Goal: Find specific page/section: Find specific page/section

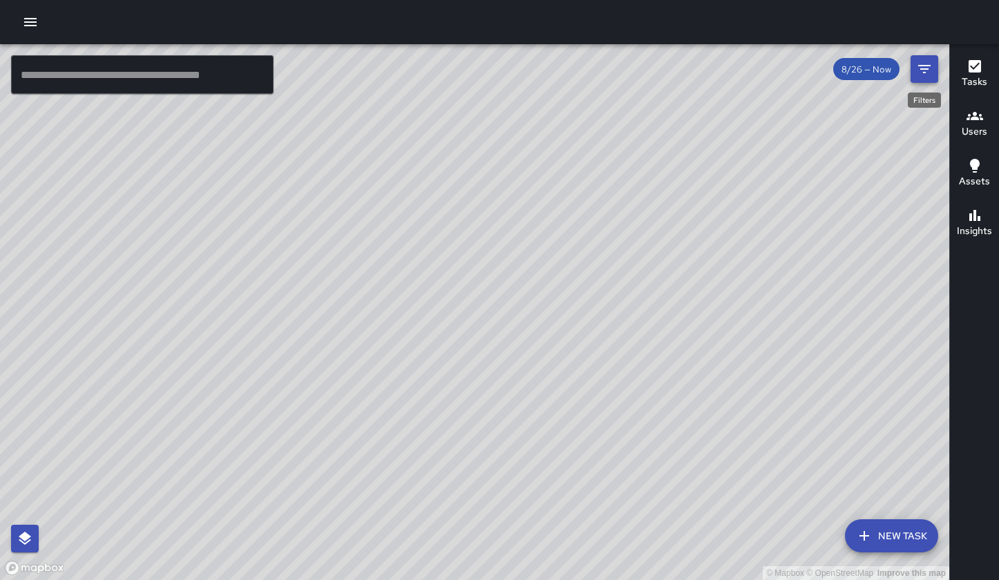
click at [674, 73] on button "Filters" at bounding box center [925, 69] width 28 height 28
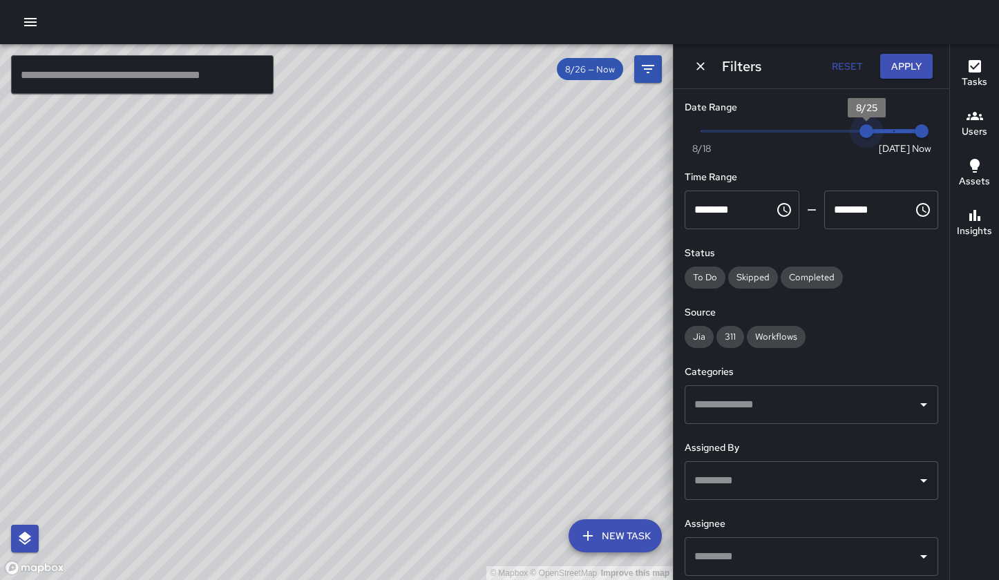
drag, startPoint x: 889, startPoint y: 129, endPoint x: 866, endPoint y: 134, distance: 23.5
click at [674, 134] on span "8/25" at bounding box center [867, 131] width 14 height 14
click at [674, 68] on icon "Dismiss" at bounding box center [701, 66] width 8 height 8
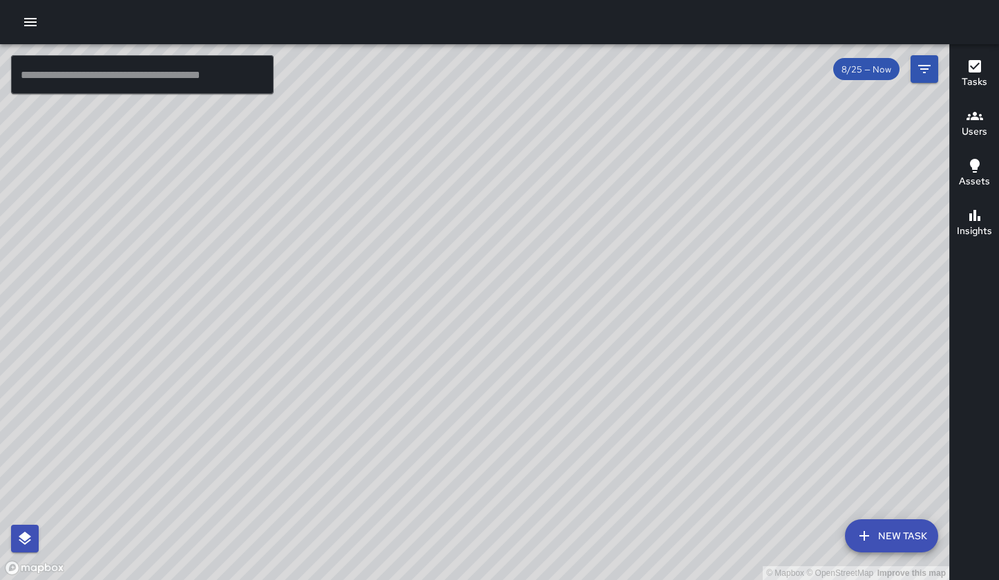
click at [674, 133] on button "Users" at bounding box center [974, 125] width 49 height 50
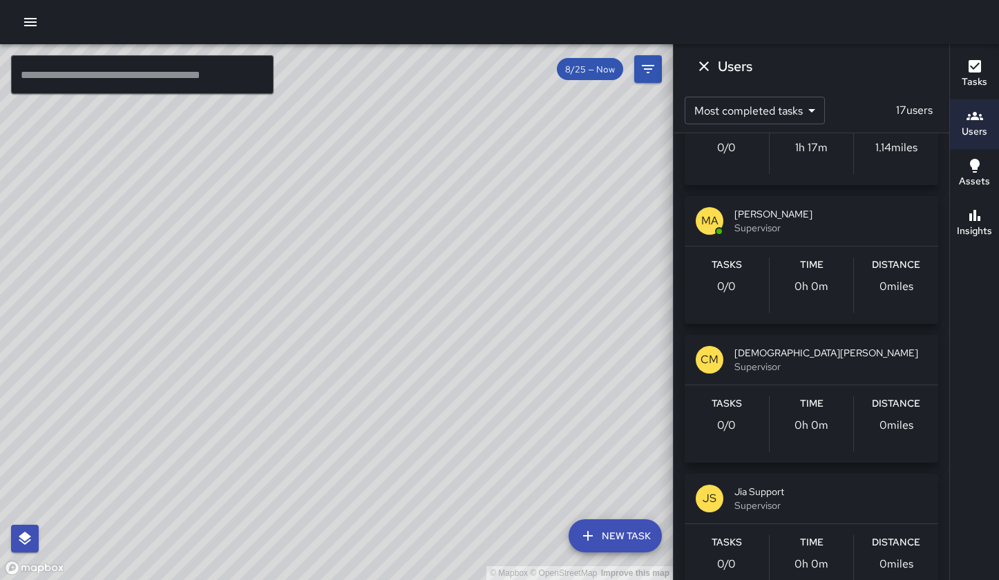
scroll to position [1330, 0]
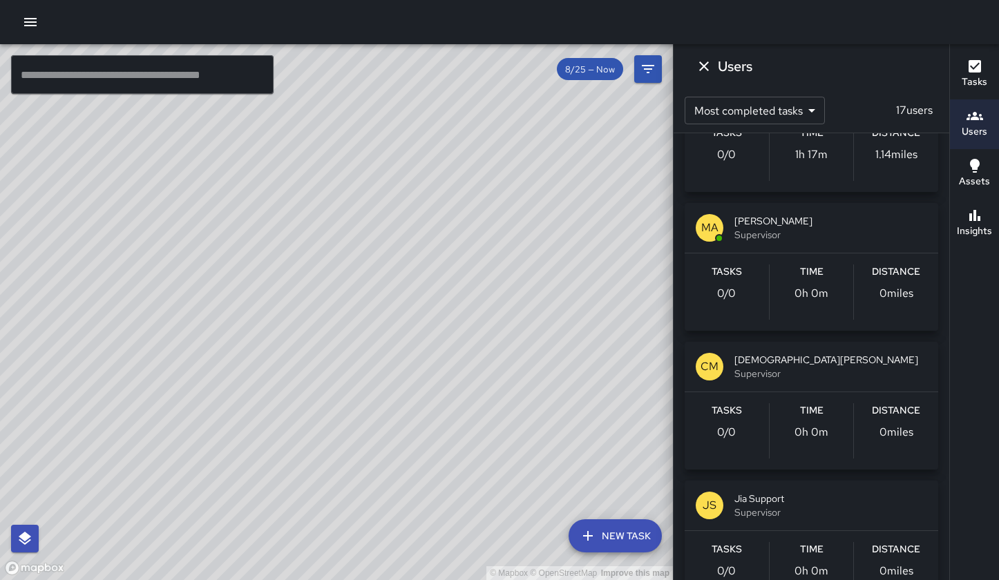
click at [674, 370] on span "Supervisor" at bounding box center [831, 374] width 193 height 14
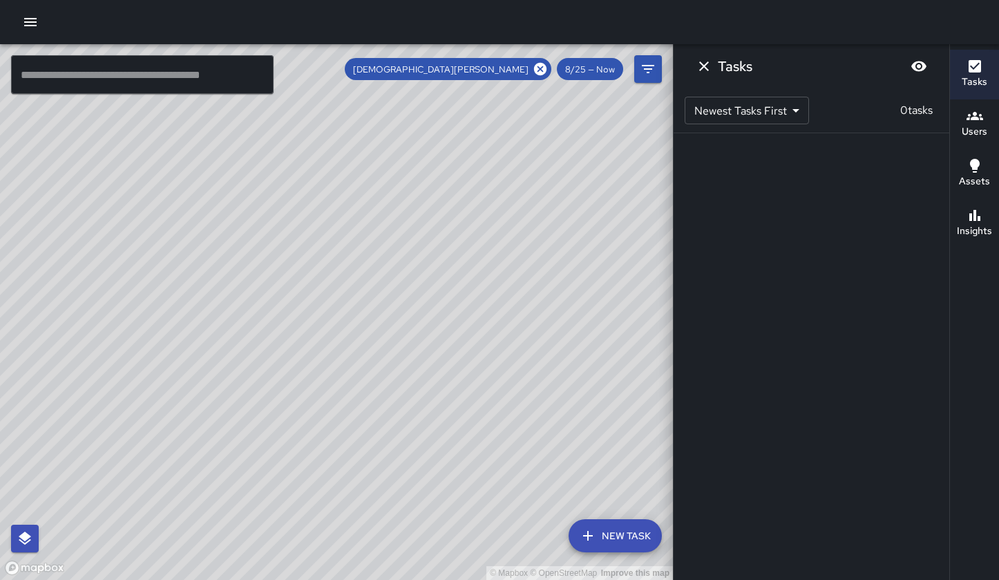
scroll to position [0, 0]
click at [643, 67] on icon "Filters" at bounding box center [648, 69] width 17 height 17
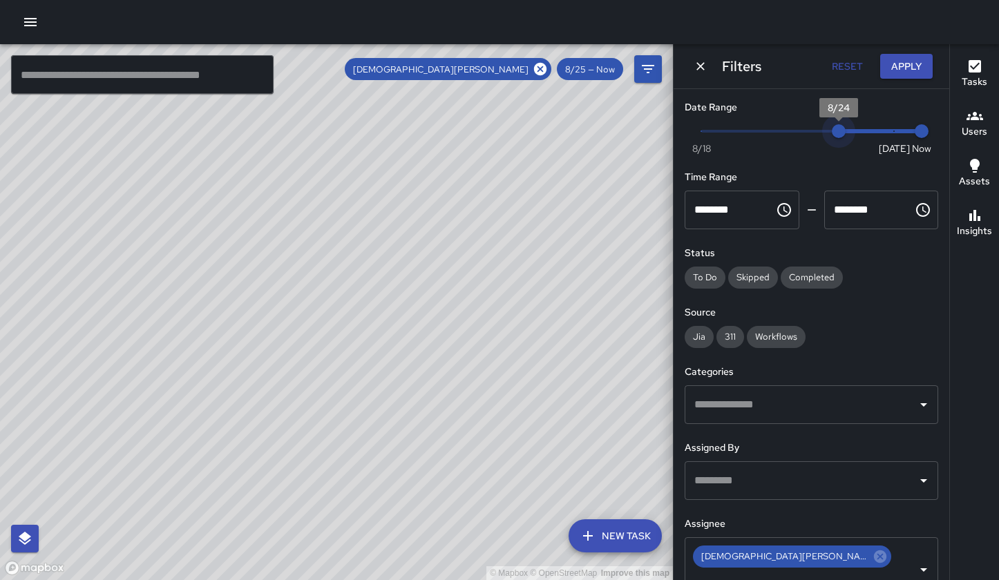
drag, startPoint x: 867, startPoint y: 132, endPoint x: 837, endPoint y: 138, distance: 30.9
click at [674, 138] on span "8/24" at bounding box center [839, 131] width 14 height 14
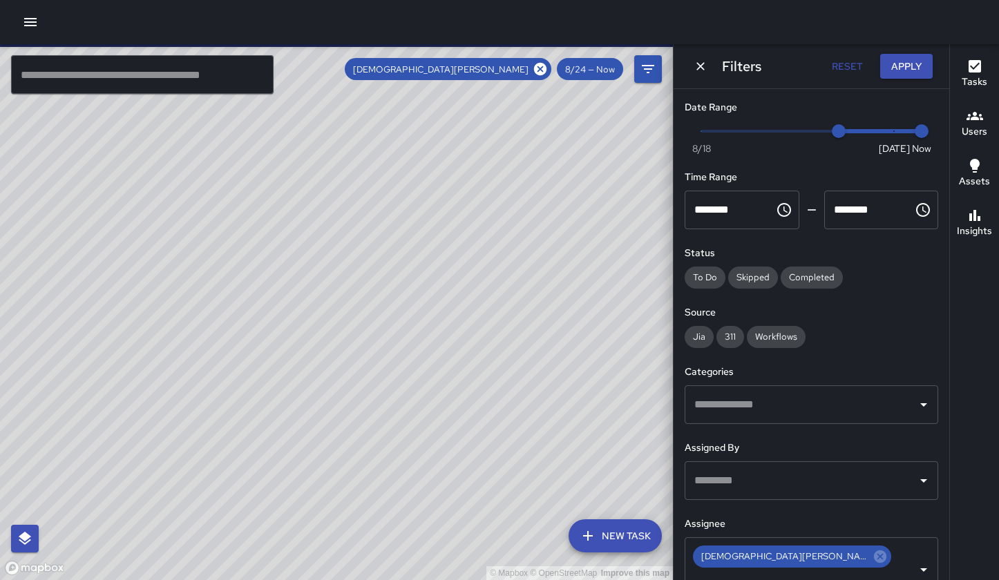
drag, startPoint x: 476, startPoint y: 160, endPoint x: 399, endPoint y: 231, distance: 104.6
click at [399, 231] on div "© Mapbox © OpenStreetMap Improve this map" at bounding box center [336, 312] width 673 height 536
click at [539, 73] on icon at bounding box center [540, 69] width 12 height 12
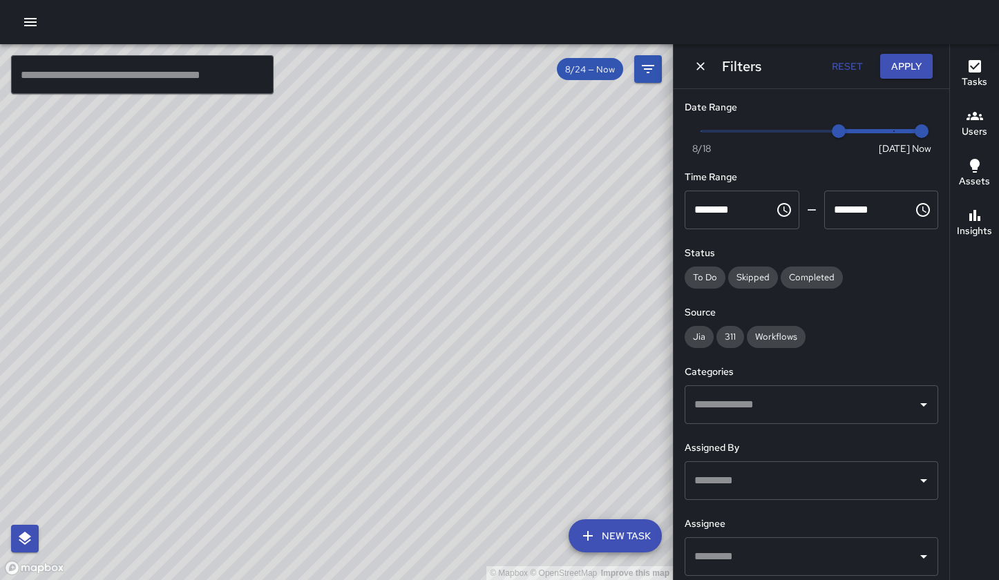
click at [674, 406] on input "text" at bounding box center [801, 405] width 220 height 26
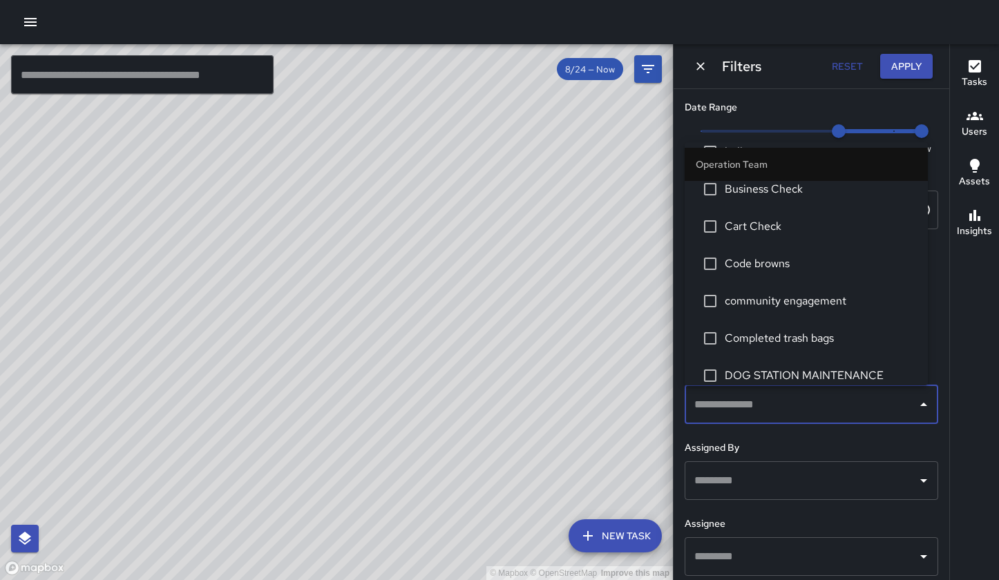
scroll to position [585, 0]
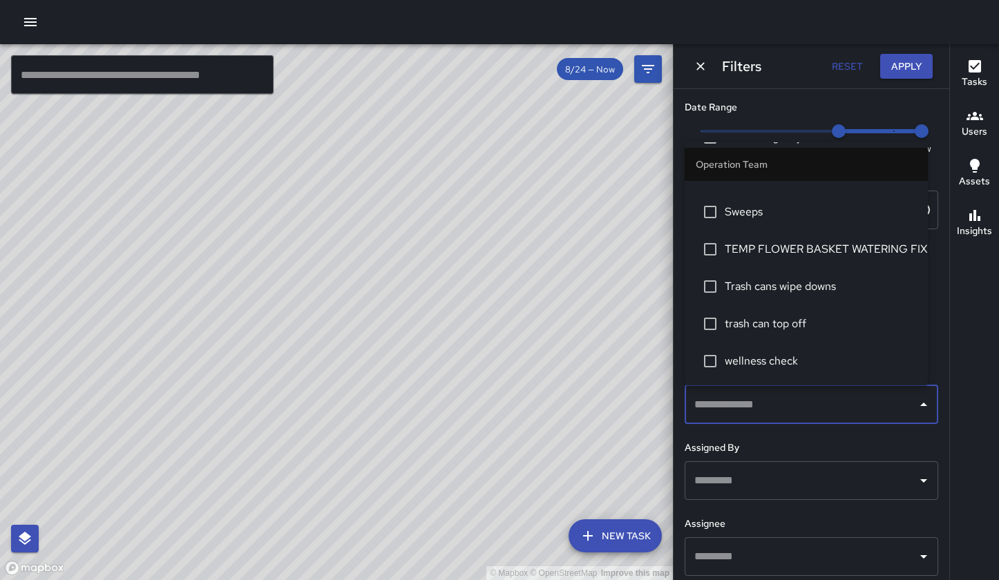
click at [674, 555] on input "text" at bounding box center [801, 557] width 220 height 26
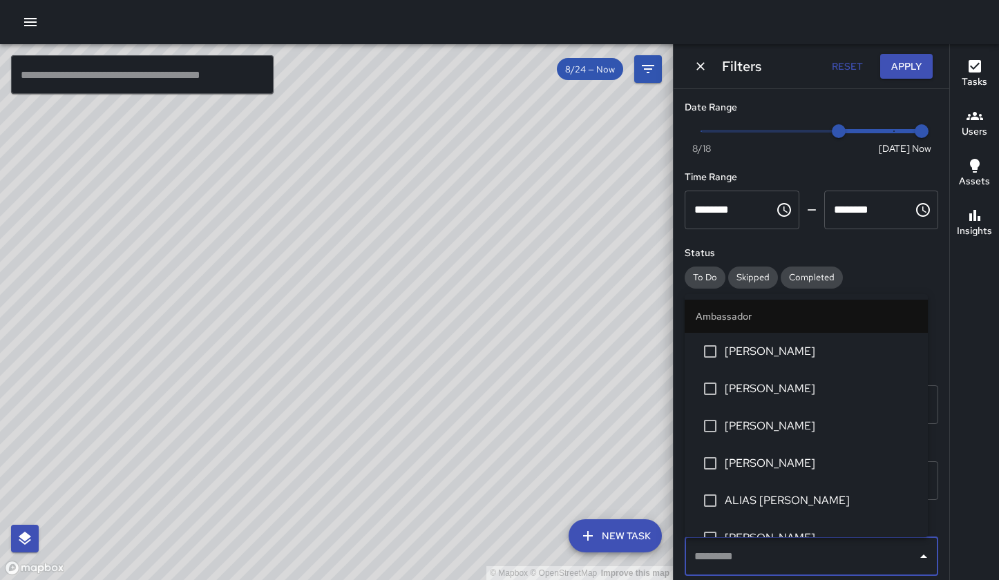
scroll to position [230, 0]
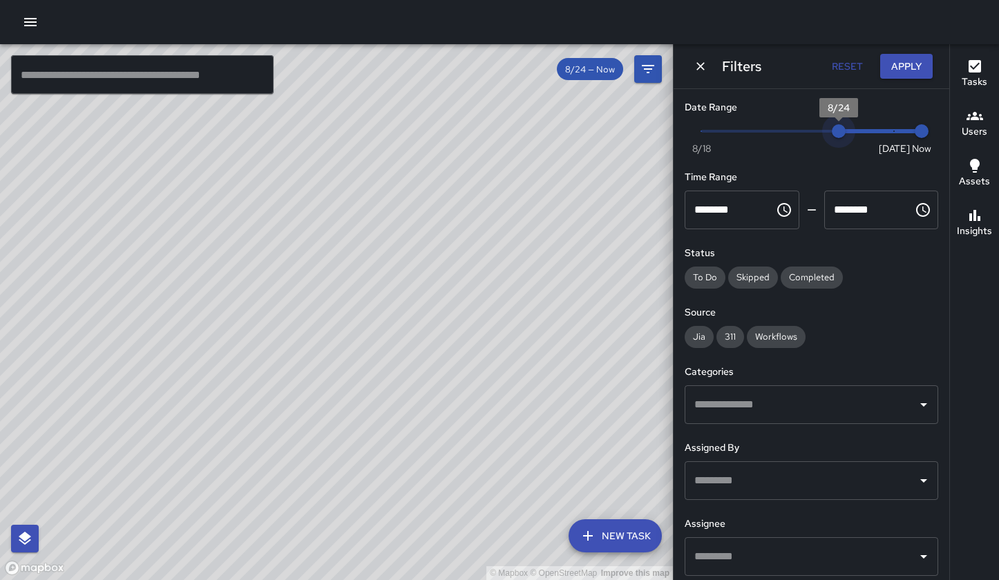
type input "*"
drag, startPoint x: 831, startPoint y: 130, endPoint x: 853, endPoint y: 131, distance: 22.8
click at [674, 131] on span "8/25" at bounding box center [867, 131] width 14 height 14
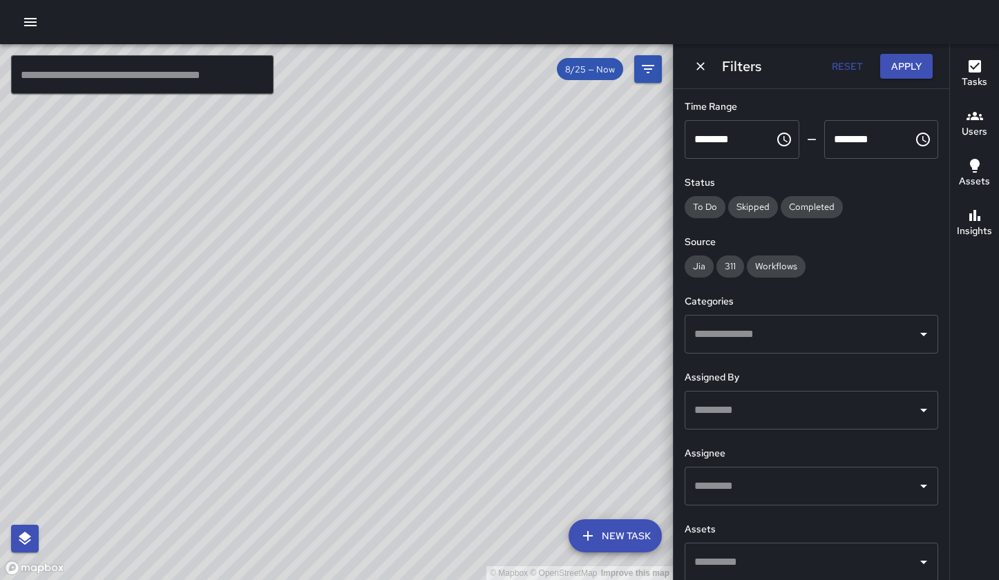
scroll to position [83, 0]
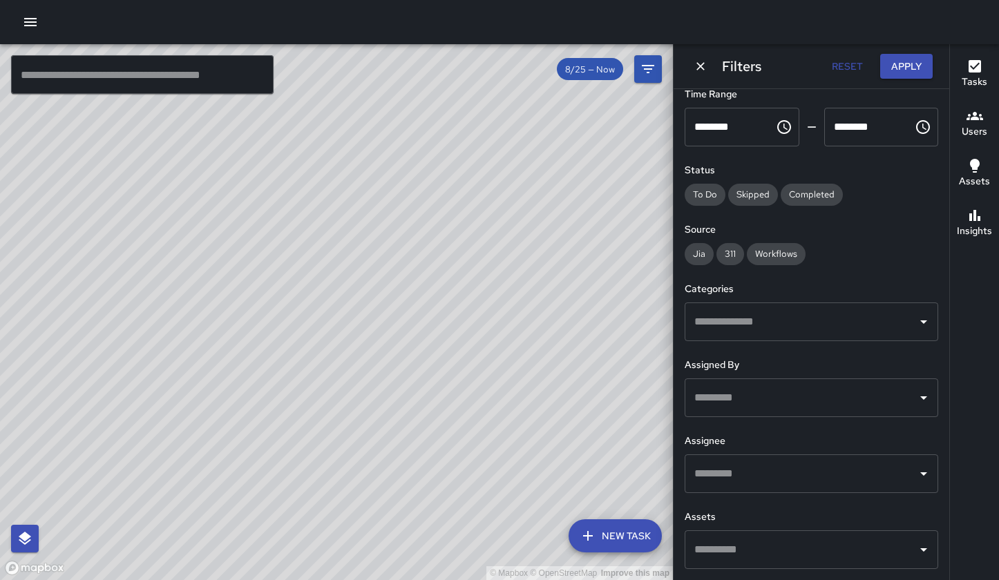
click at [674, 467] on input "text" at bounding box center [801, 474] width 220 height 26
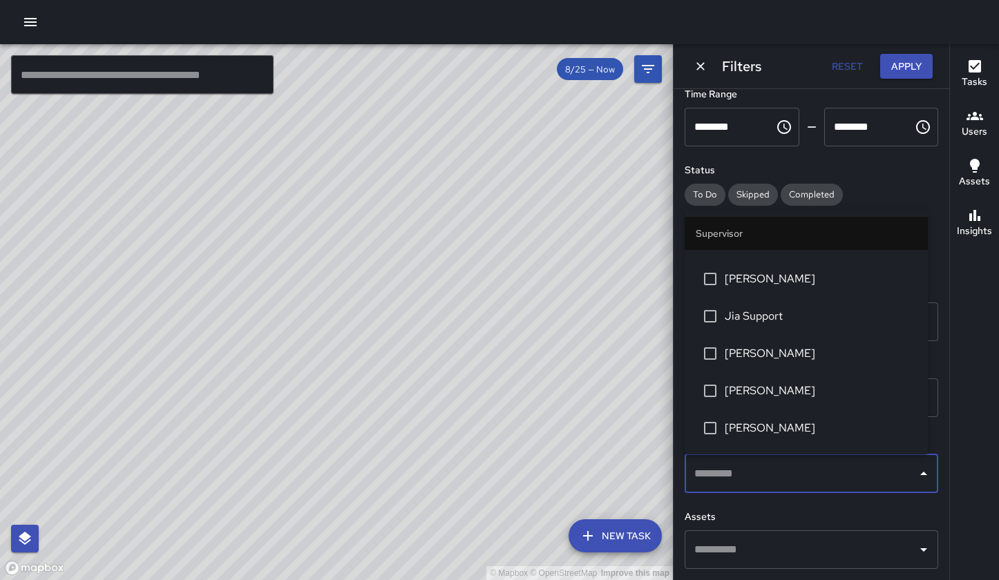
scroll to position [391, 0]
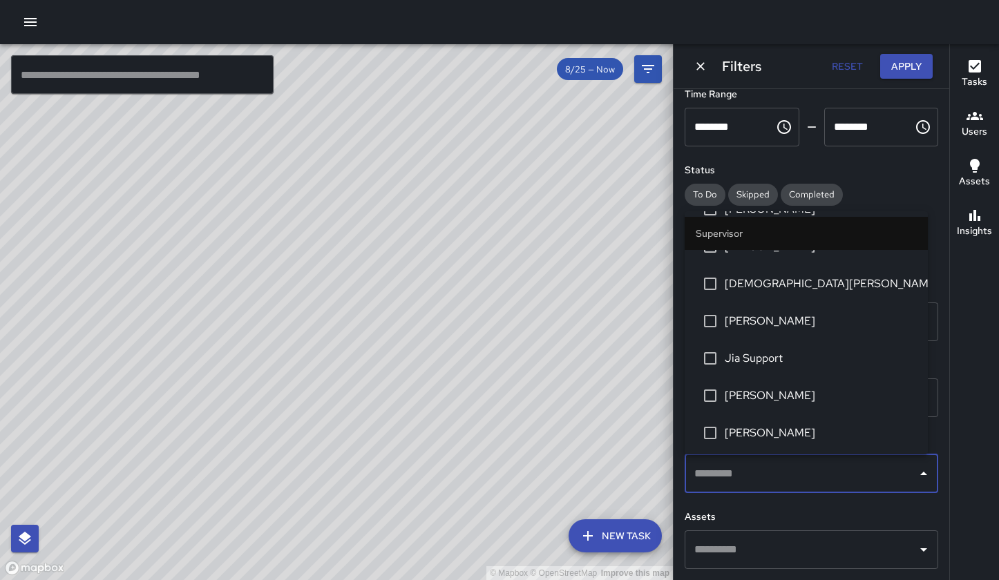
click at [674, 320] on span "[PERSON_NAME]" at bounding box center [821, 321] width 192 height 17
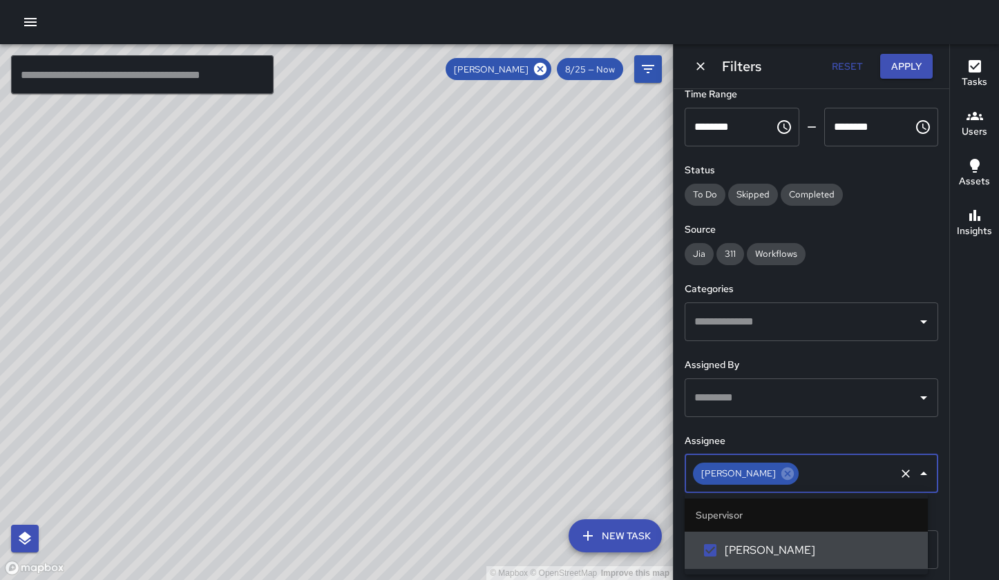
scroll to position [0, 0]
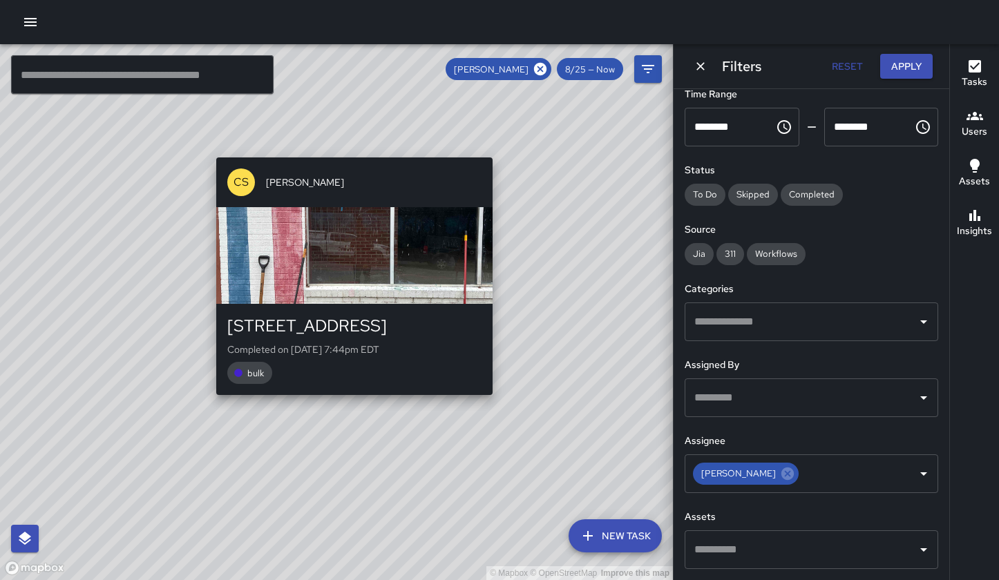
click at [349, 404] on div "© Mapbox © OpenStreetMap Improve this map CS [PERSON_NAME] [STREET_ADDRESS] Com…" at bounding box center [336, 312] width 673 height 536
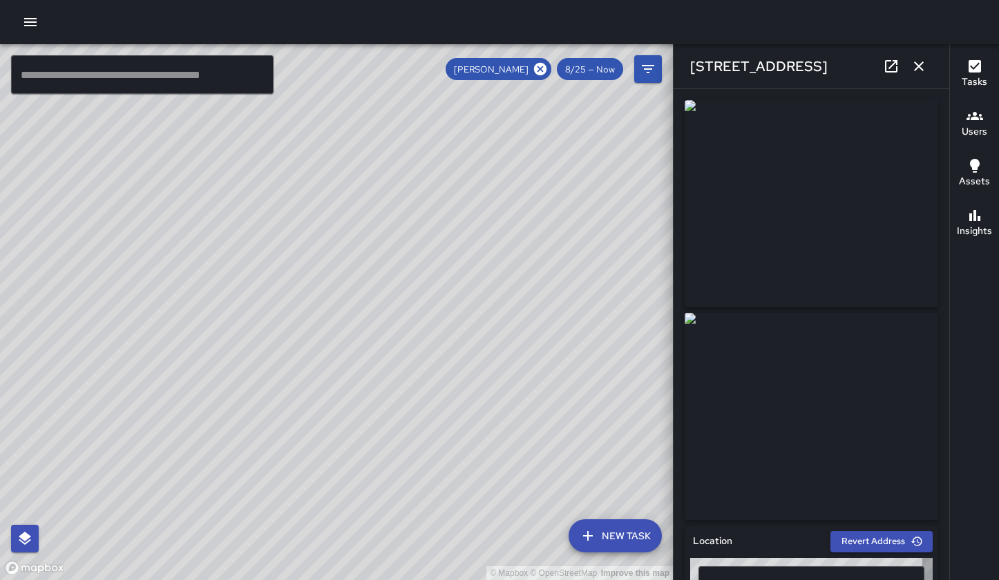
type input "**********"
click at [674, 178] on img at bounding box center [812, 203] width 254 height 207
click at [674, 57] on button "button" at bounding box center [919, 67] width 28 height 28
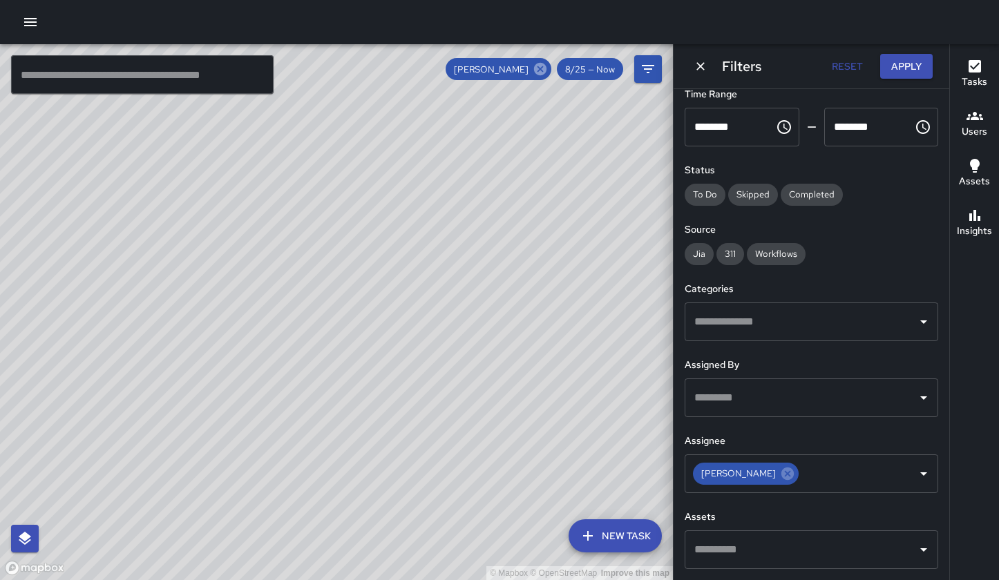
click at [544, 69] on icon at bounding box center [540, 69] width 12 height 12
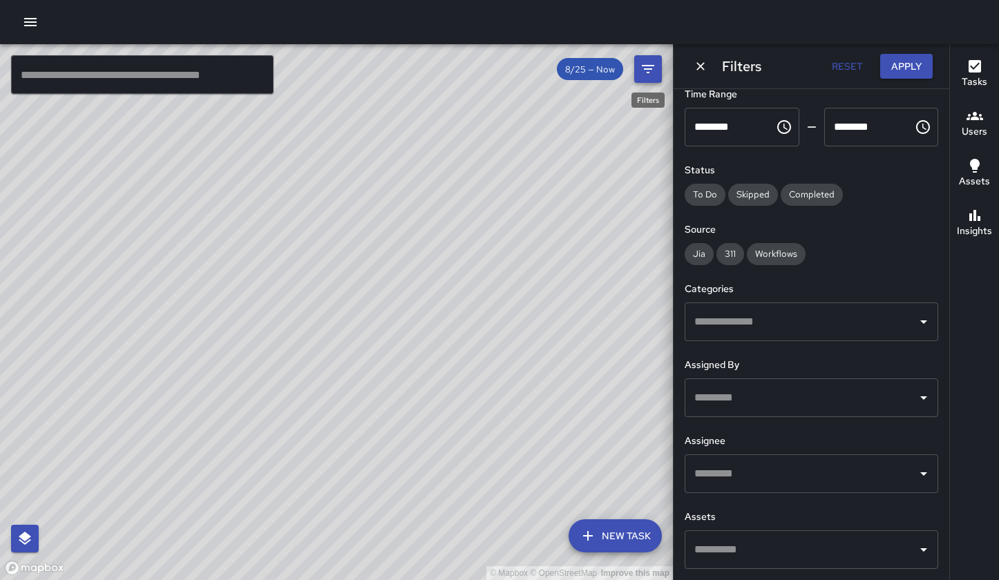
click at [661, 75] on button "Filters" at bounding box center [648, 69] width 28 height 28
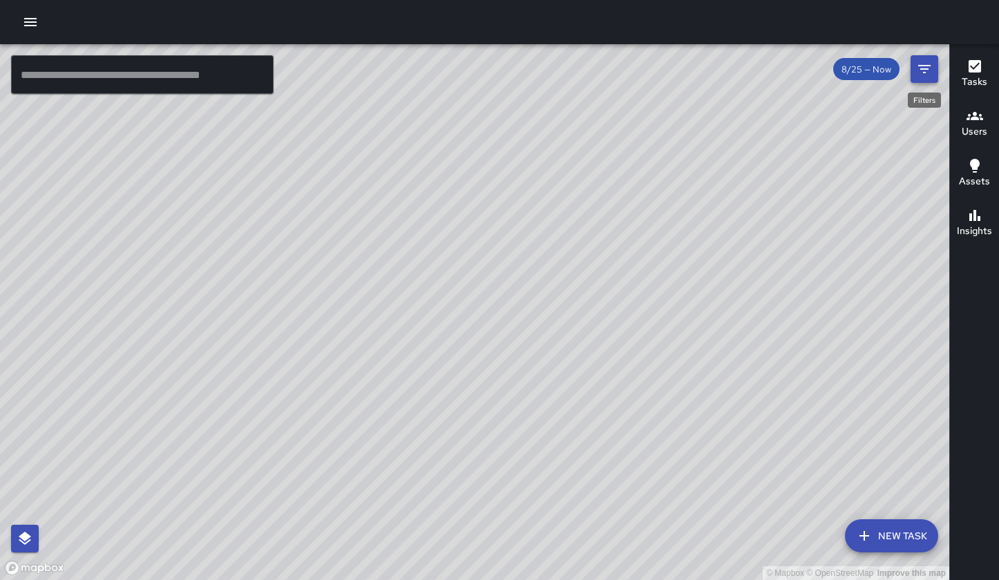
click at [674, 73] on icon "Filters" at bounding box center [924, 69] width 17 height 17
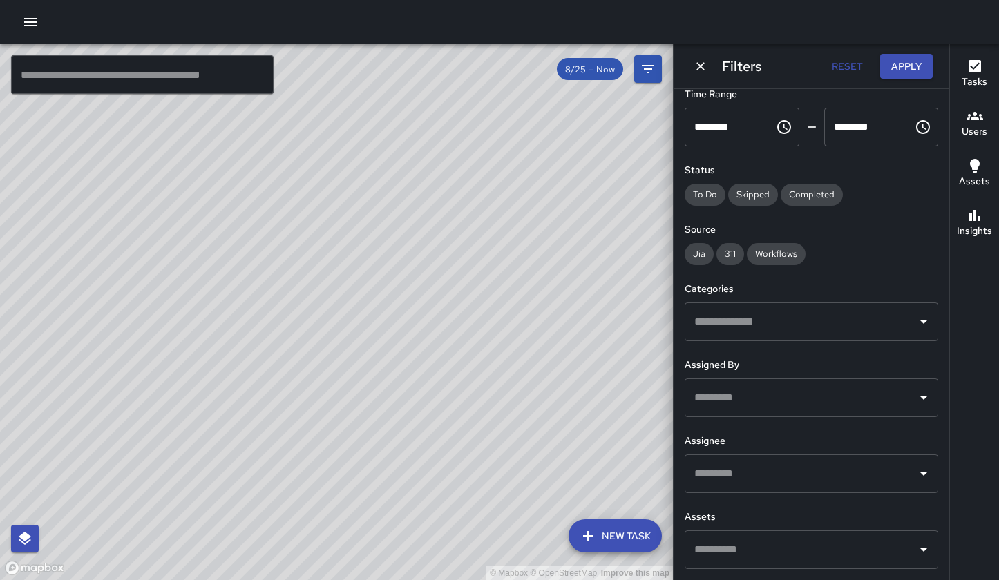
click at [597, 74] on span "8/25 — Now" at bounding box center [590, 70] width 66 height 12
click at [674, 69] on icon "Dismiss" at bounding box center [701, 66] width 14 height 14
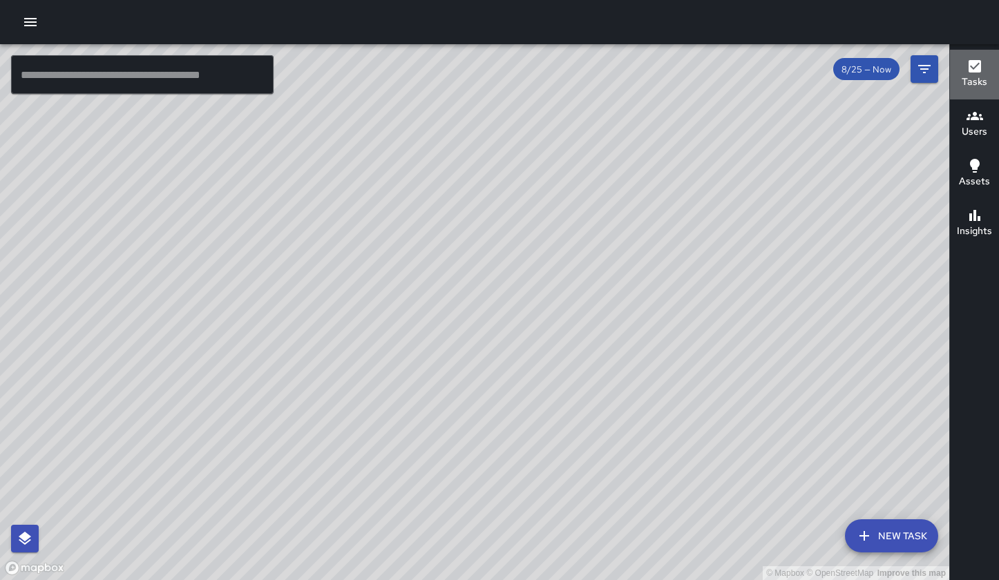
click at [674, 61] on icon "button" at bounding box center [975, 66] width 12 height 12
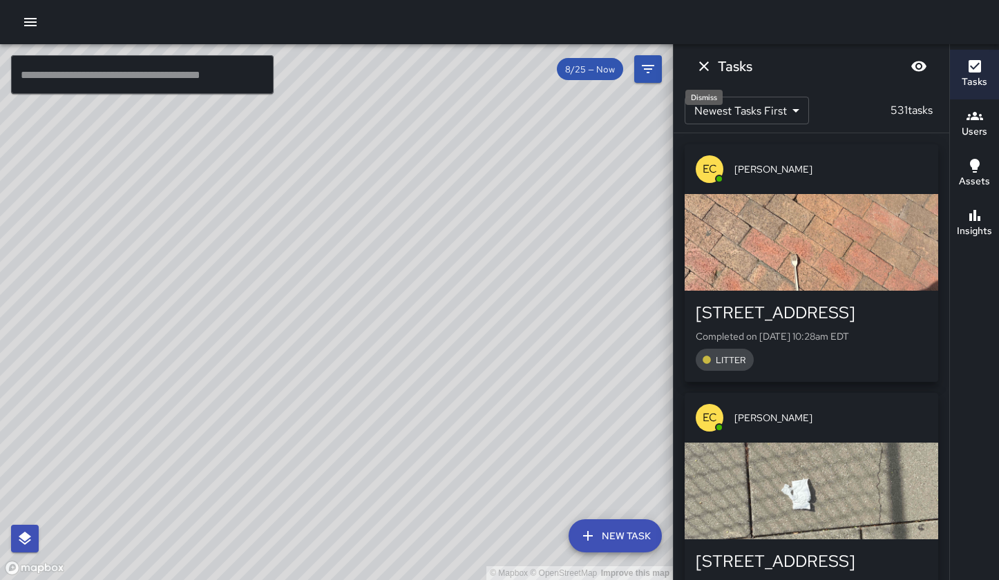
click at [674, 70] on icon "Dismiss" at bounding box center [704, 66] width 17 height 17
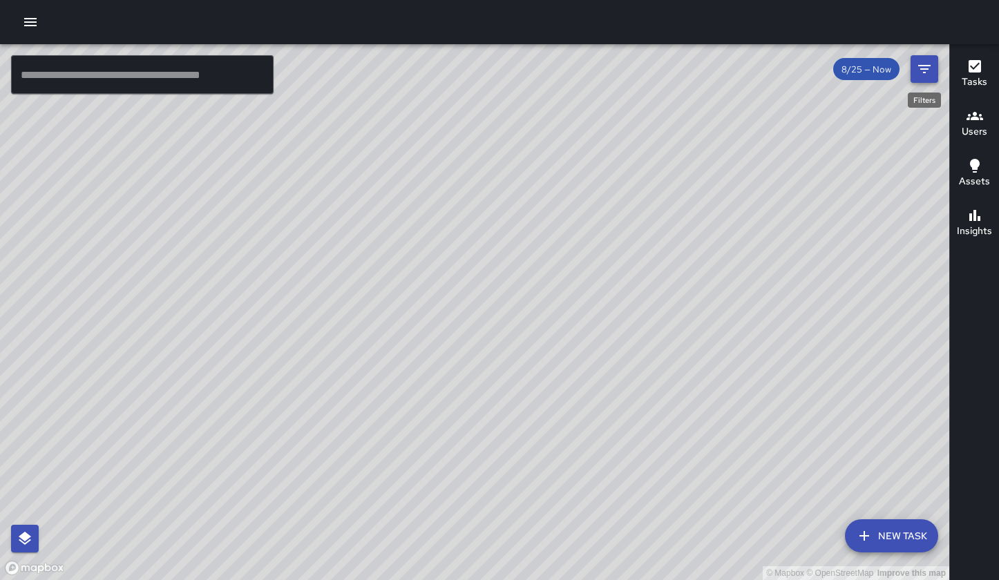
click at [674, 70] on icon "Filters" at bounding box center [924, 69] width 17 height 17
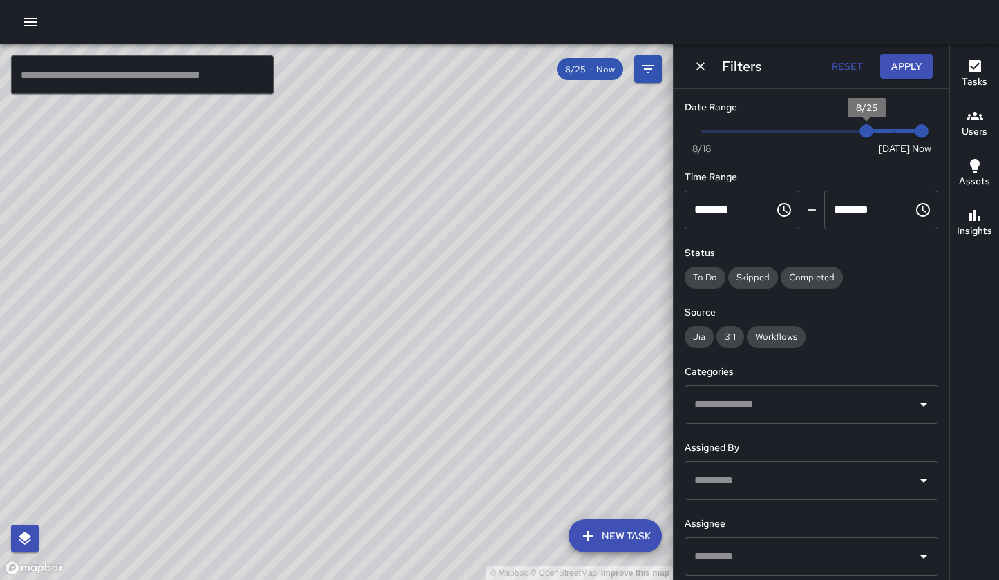
type input "*"
drag, startPoint x: 860, startPoint y: 126, endPoint x: 885, endPoint y: 129, distance: 25.7
click at [674, 129] on span "8/26" at bounding box center [894, 131] width 14 height 14
click at [674, 68] on icon "Dismiss" at bounding box center [701, 66] width 14 height 14
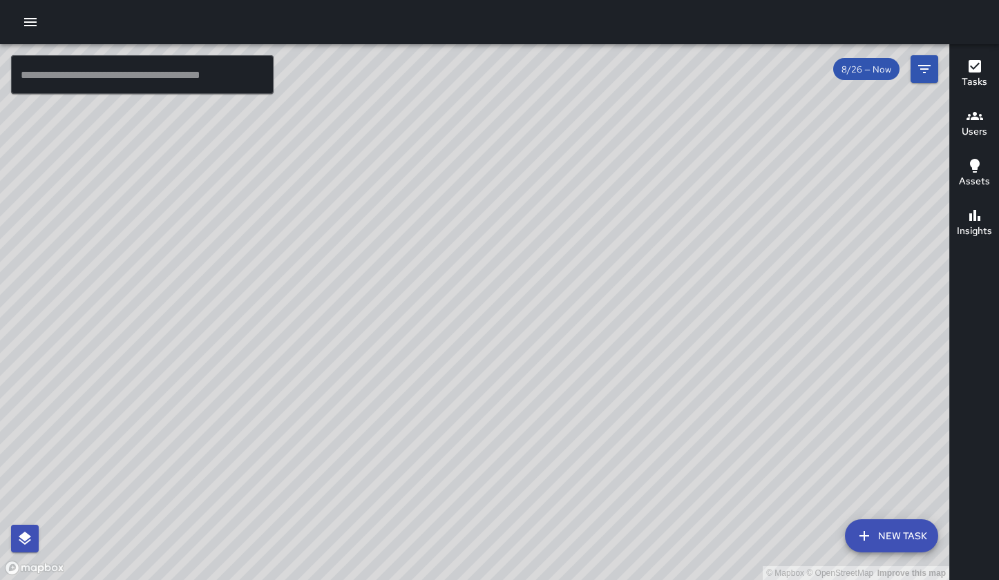
drag, startPoint x: 607, startPoint y: 223, endPoint x: 708, endPoint y: 387, distance: 192.3
click at [674, 389] on div "© Mapbox © OpenStreetMap Improve this map" at bounding box center [474, 312] width 949 height 536
